Goal: Navigation & Orientation: Find specific page/section

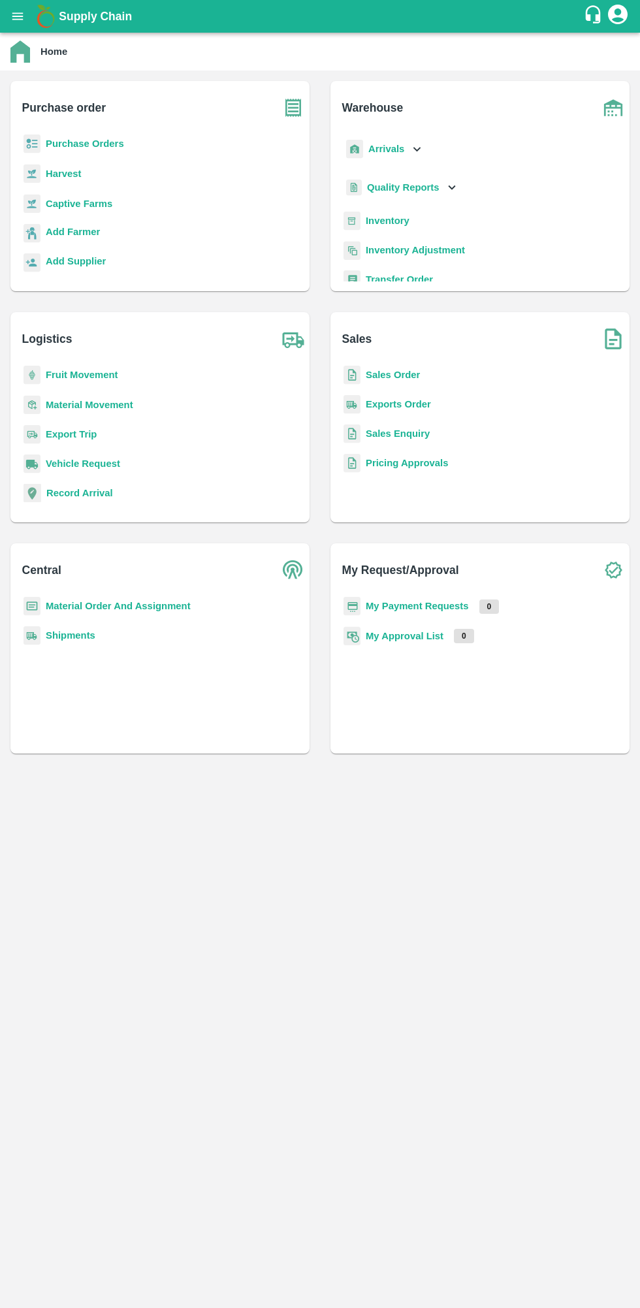
click at [93, 116] on b "Purchase order" at bounding box center [64, 108] width 84 height 18
click at [103, 144] on b "Purchase Orders" at bounding box center [85, 143] width 78 height 10
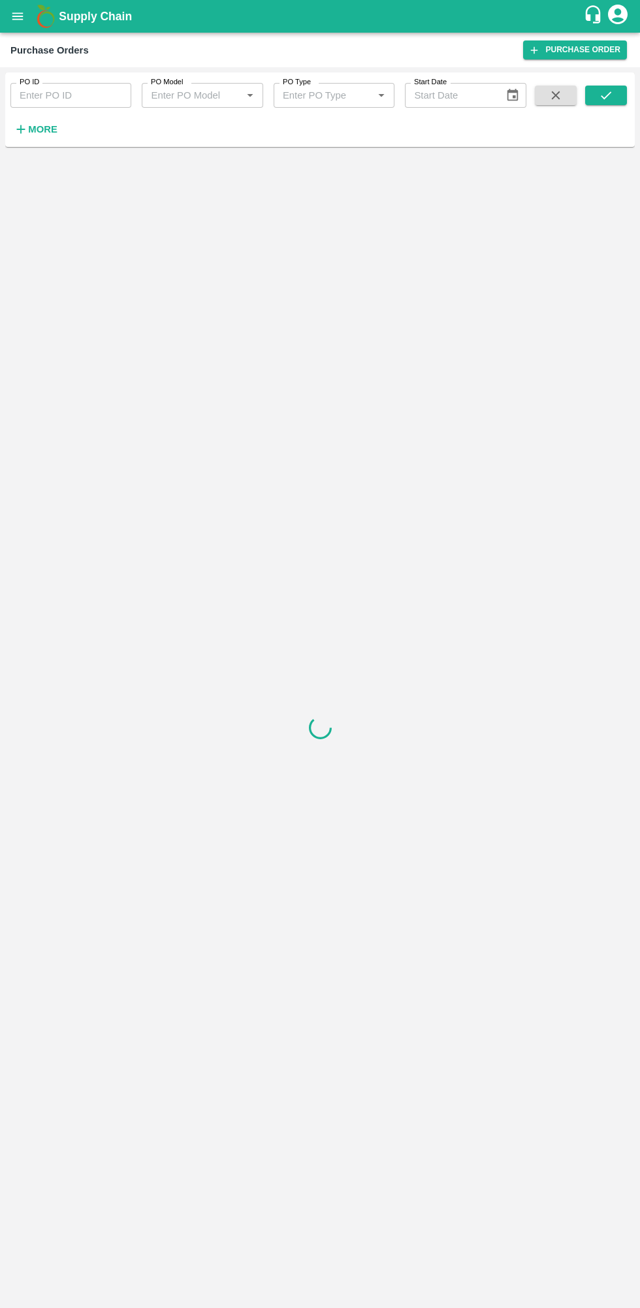
click at [17, 16] on icon "open drawer" at bounding box center [17, 15] width 11 height 7
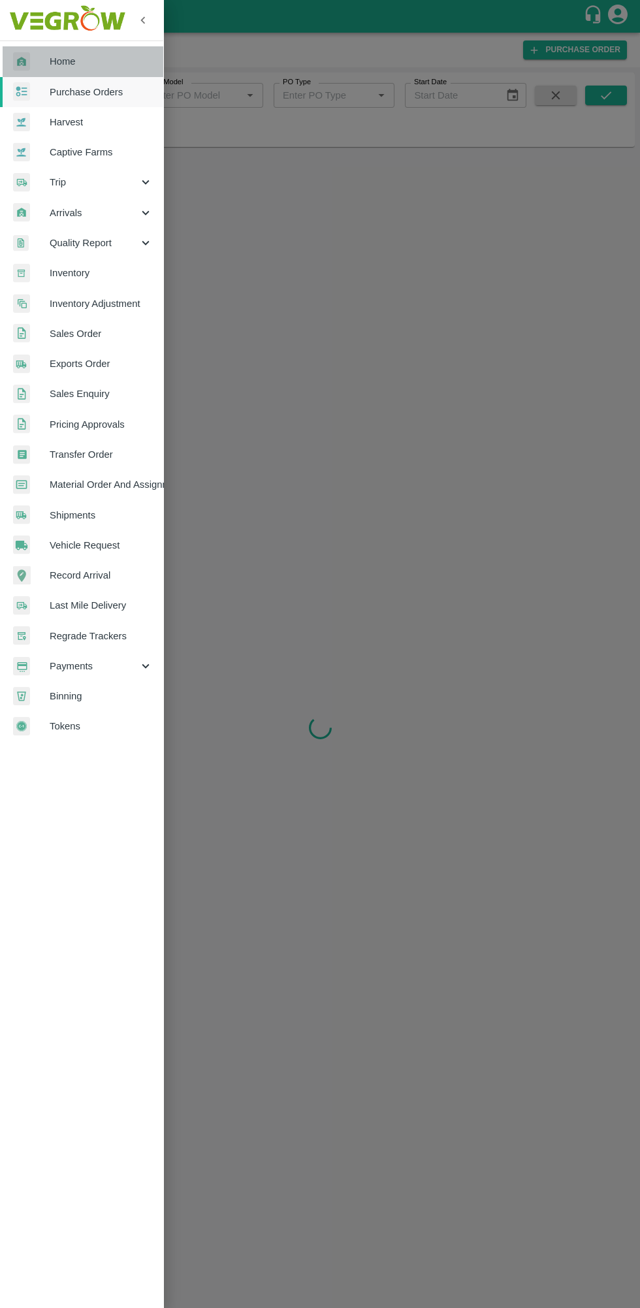
click at [105, 69] on span "Home" at bounding box center [101, 61] width 103 height 14
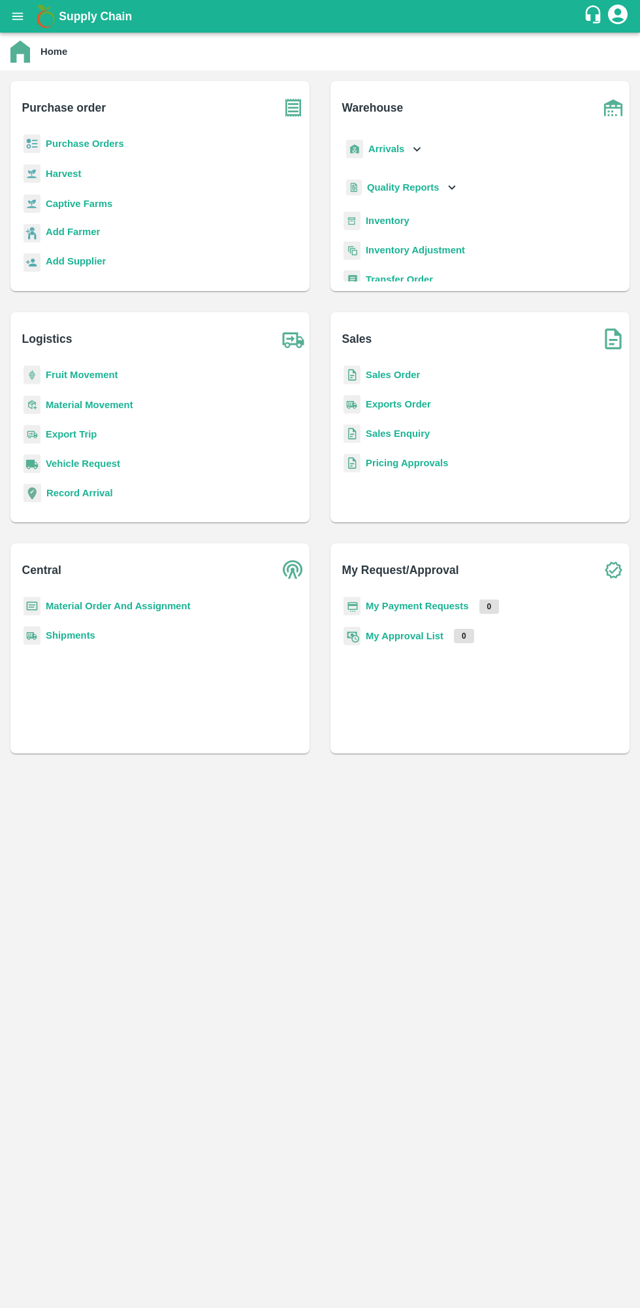
click at [92, 229] on b "Add Farmer" at bounding box center [73, 232] width 54 height 10
